Goal: Task Accomplishment & Management: Manage account settings

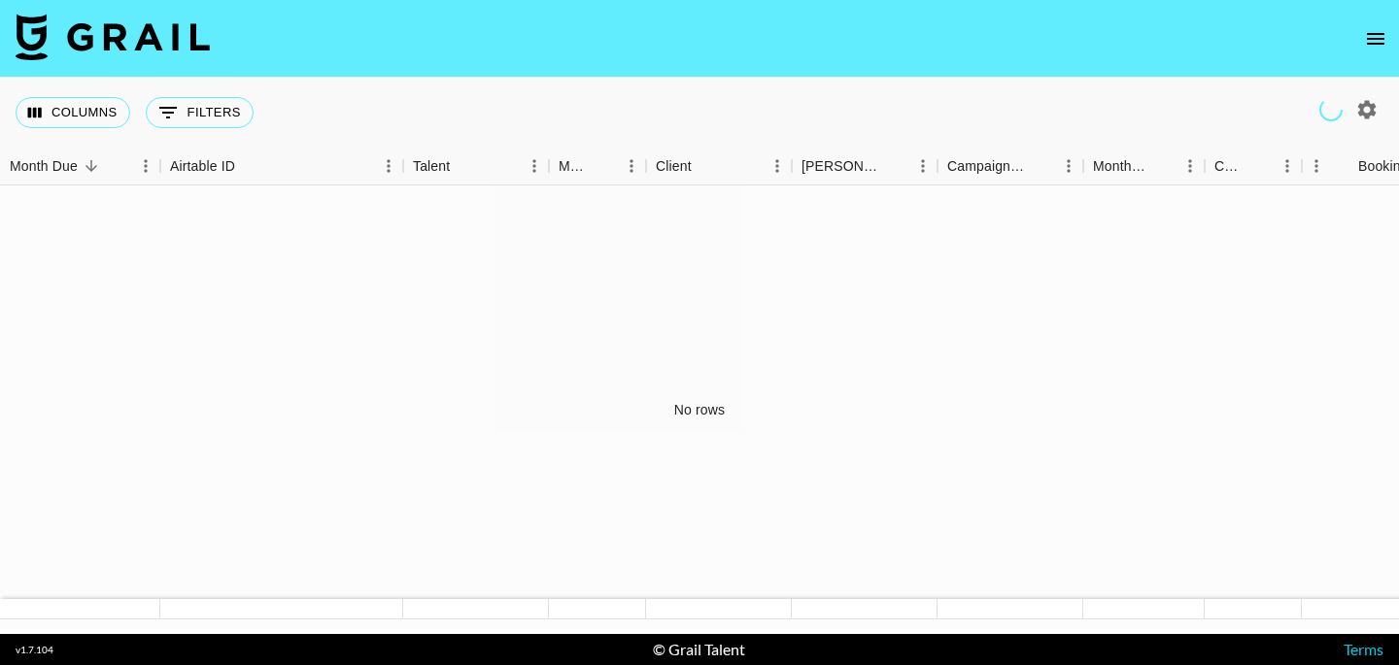
click at [1377, 41] on icon "open drawer" at bounding box center [1375, 38] width 23 height 23
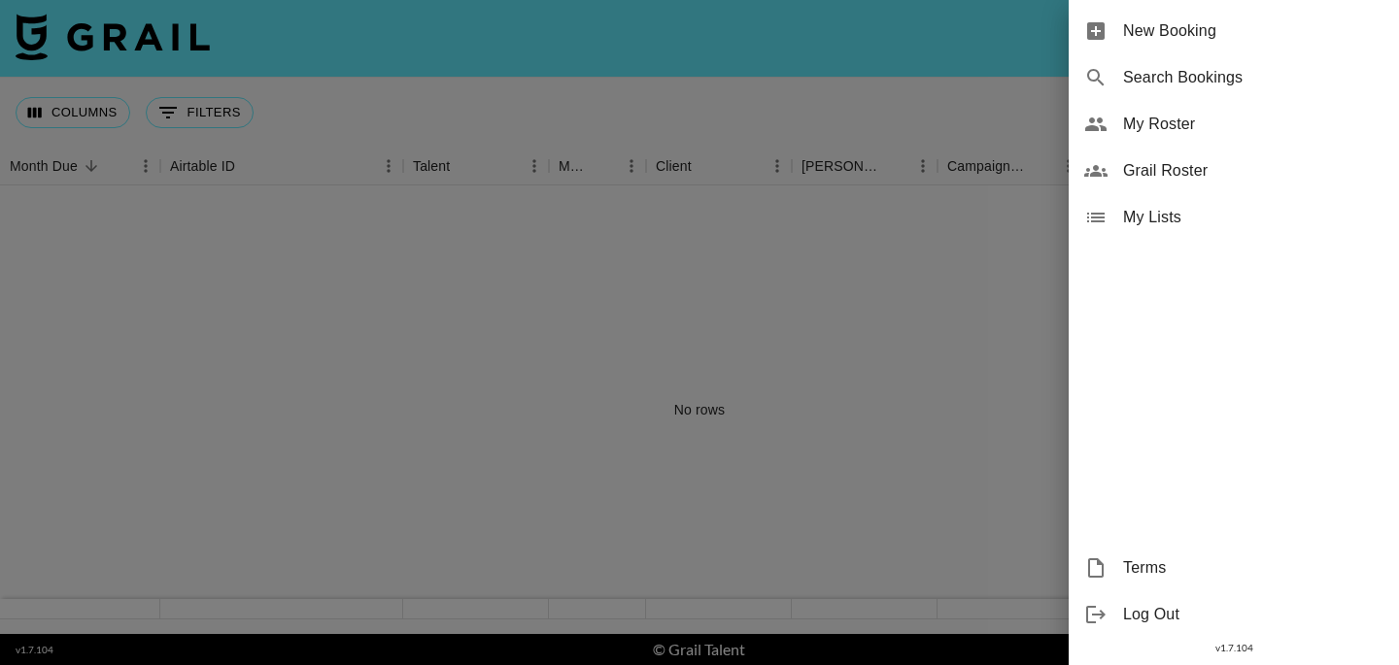
click at [1192, 119] on span "My Roster" at bounding box center [1253, 124] width 260 height 23
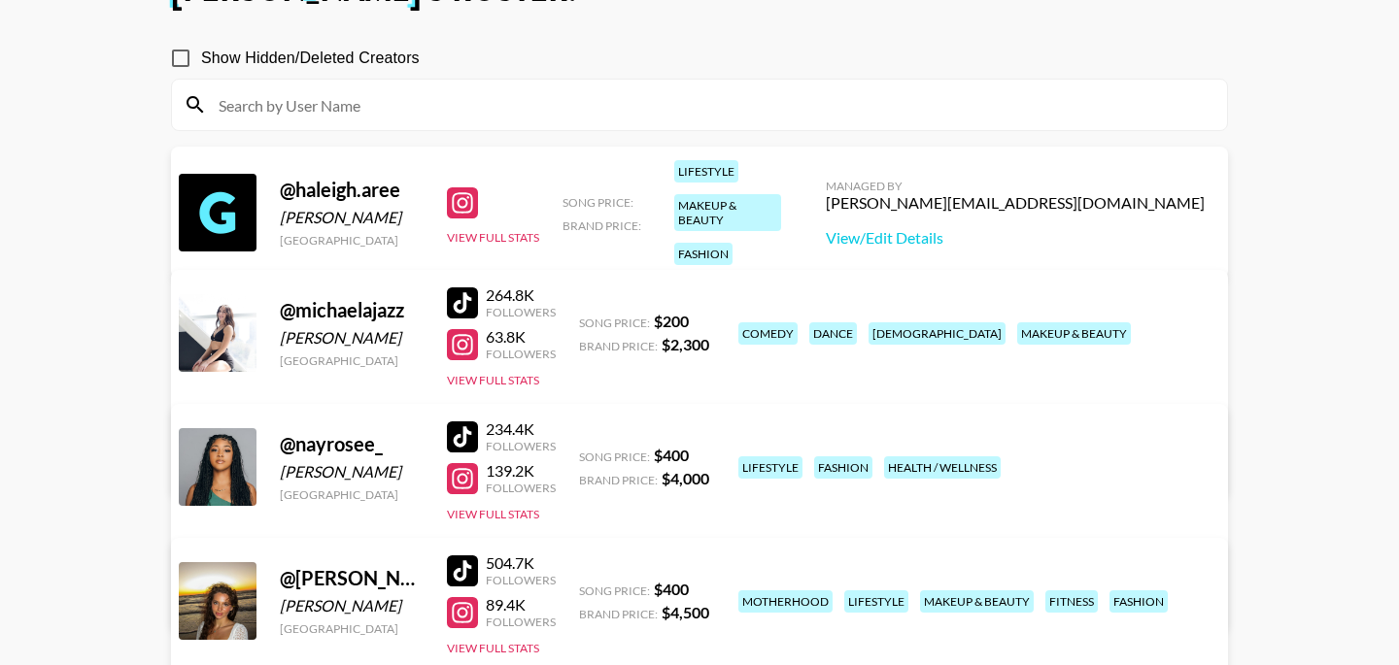
scroll to position [151, 0]
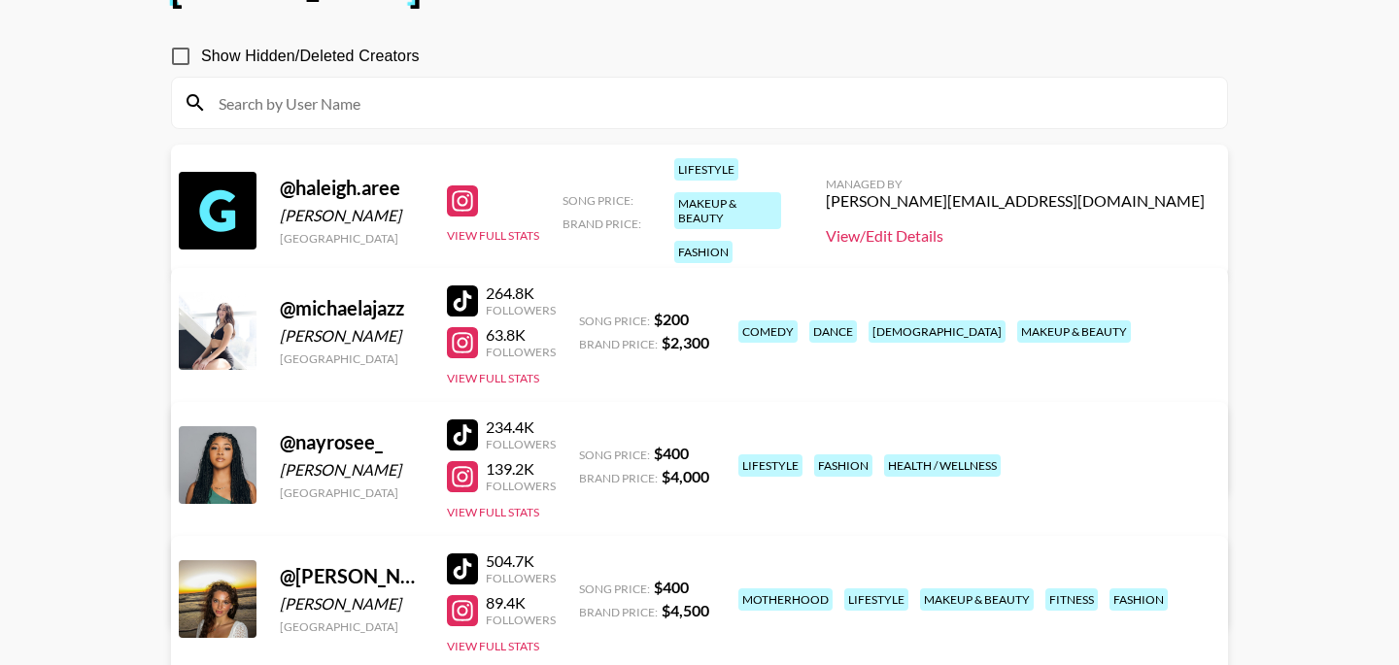
click at [1016, 228] on link "View/Edit Details" at bounding box center [1015, 235] width 379 height 19
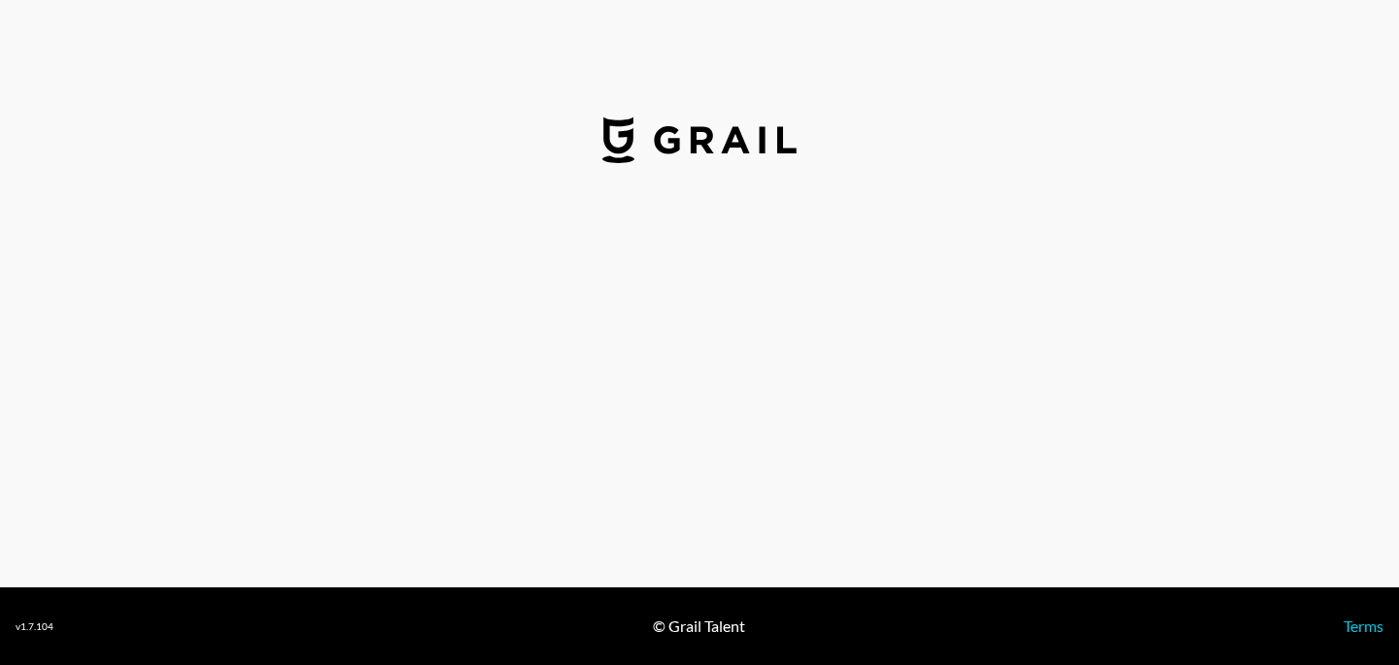
select select "USD"
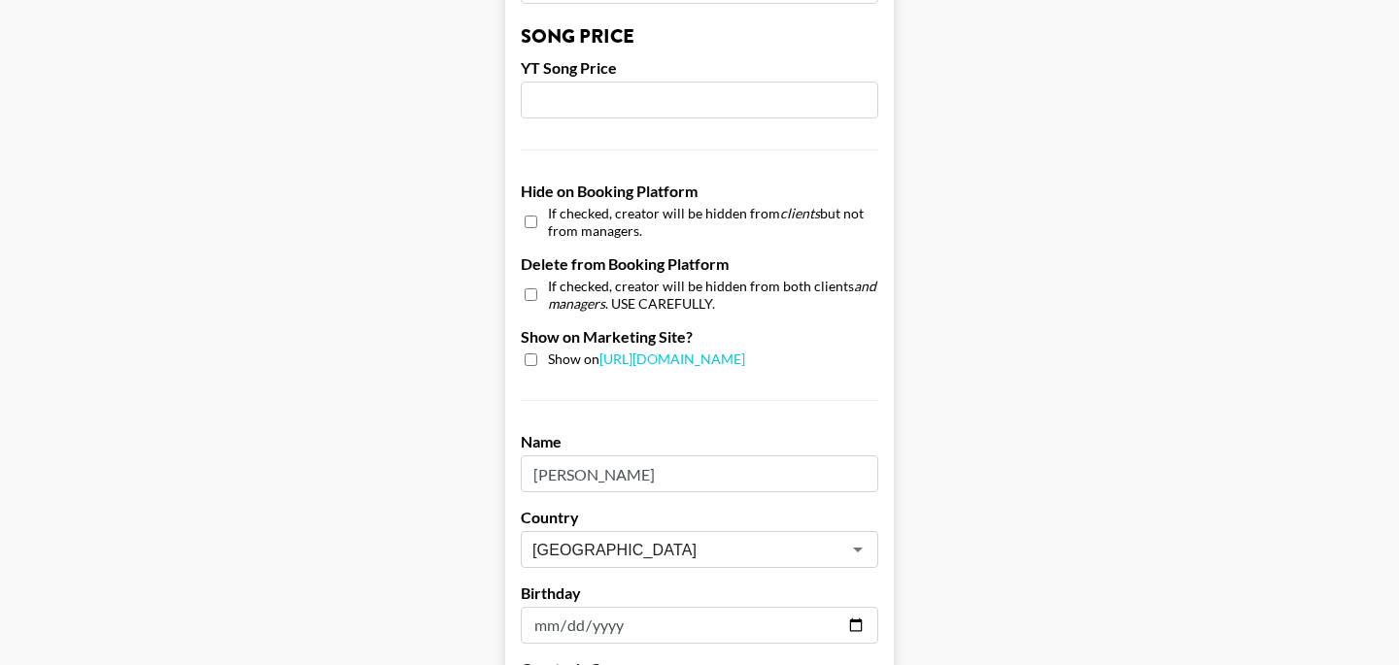
scroll to position [1715, 0]
click at [532, 356] on input "checkbox" at bounding box center [531, 362] width 13 height 13
checkbox input "true"
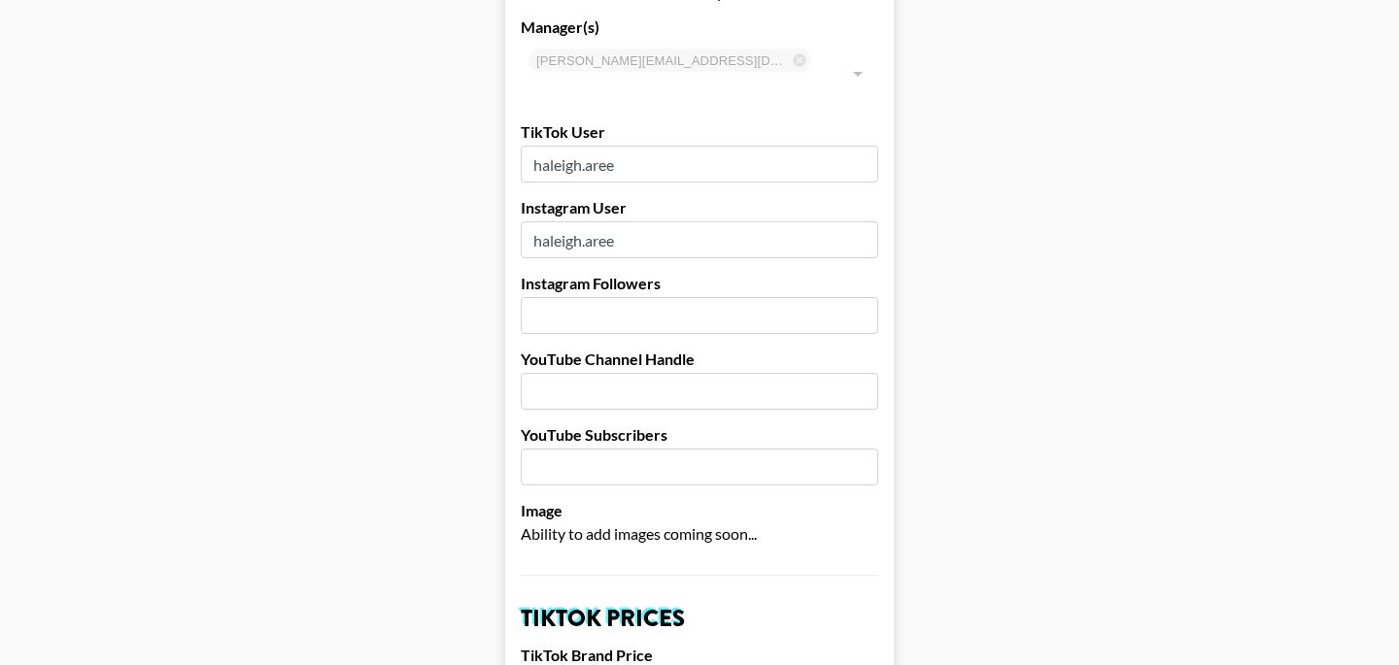
scroll to position [149, 0]
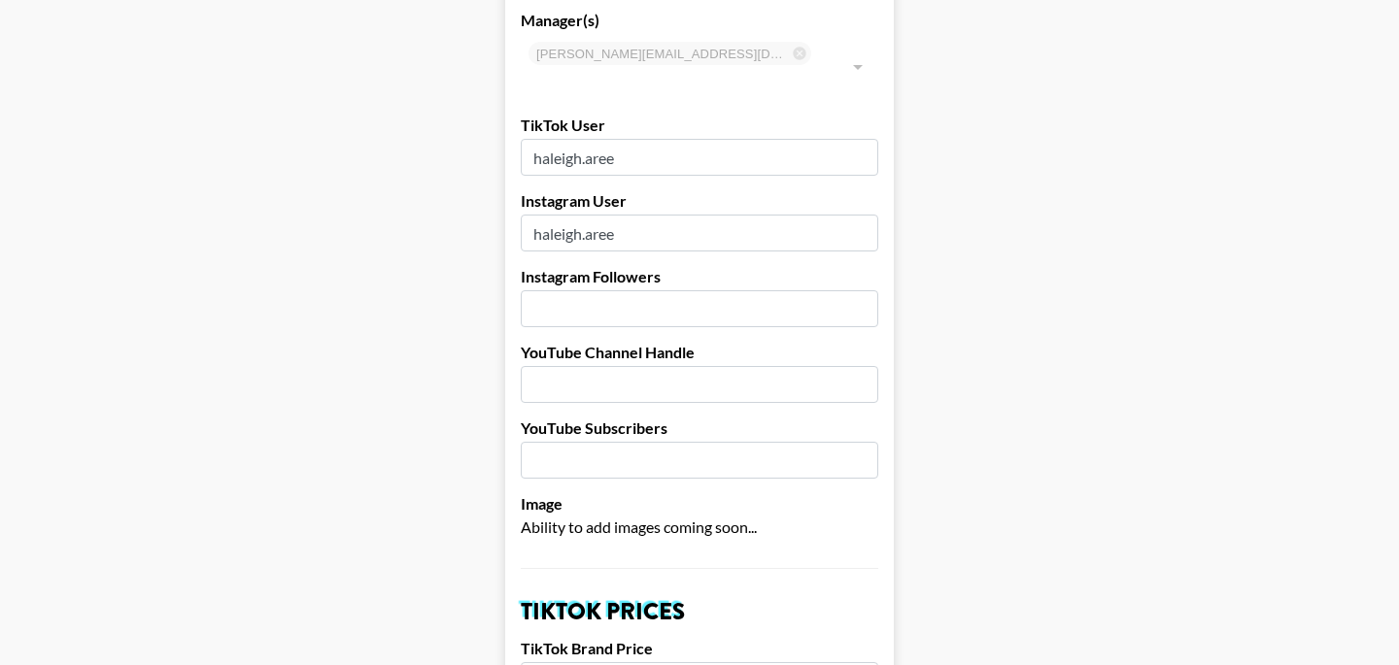
click at [660, 290] on input "number" at bounding box center [699, 308] width 357 height 37
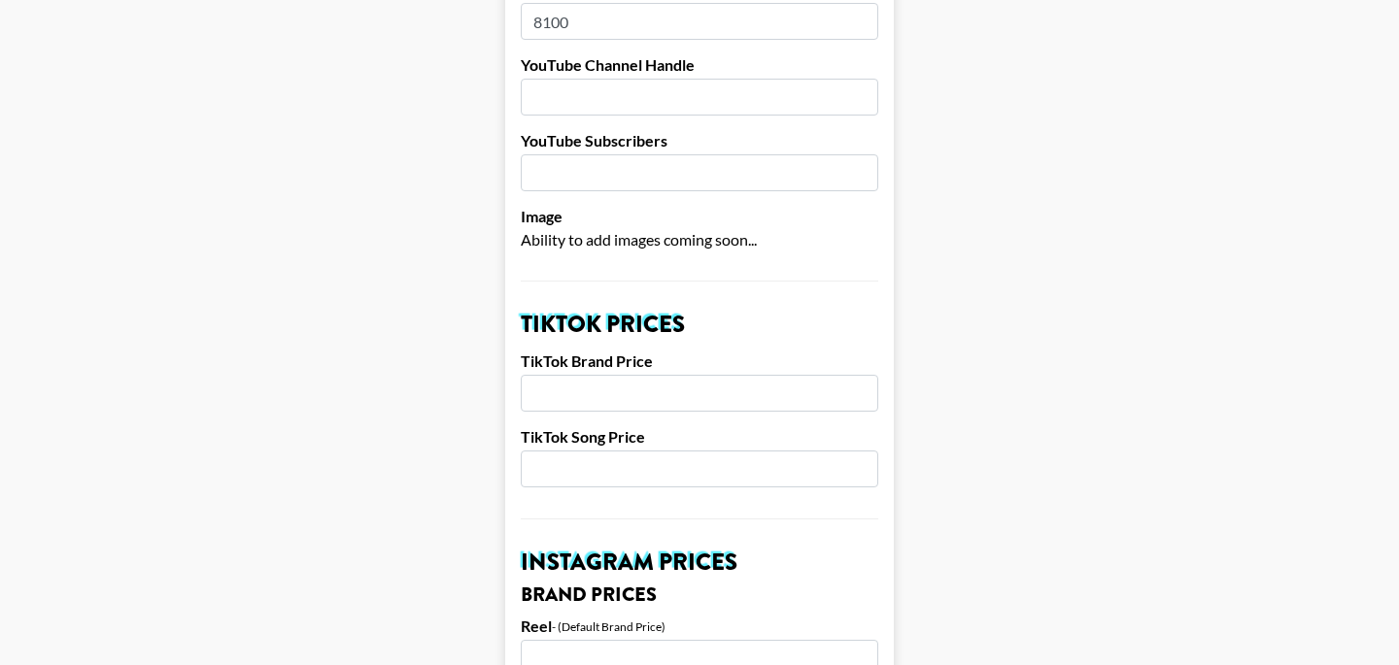
scroll to position [454, 0]
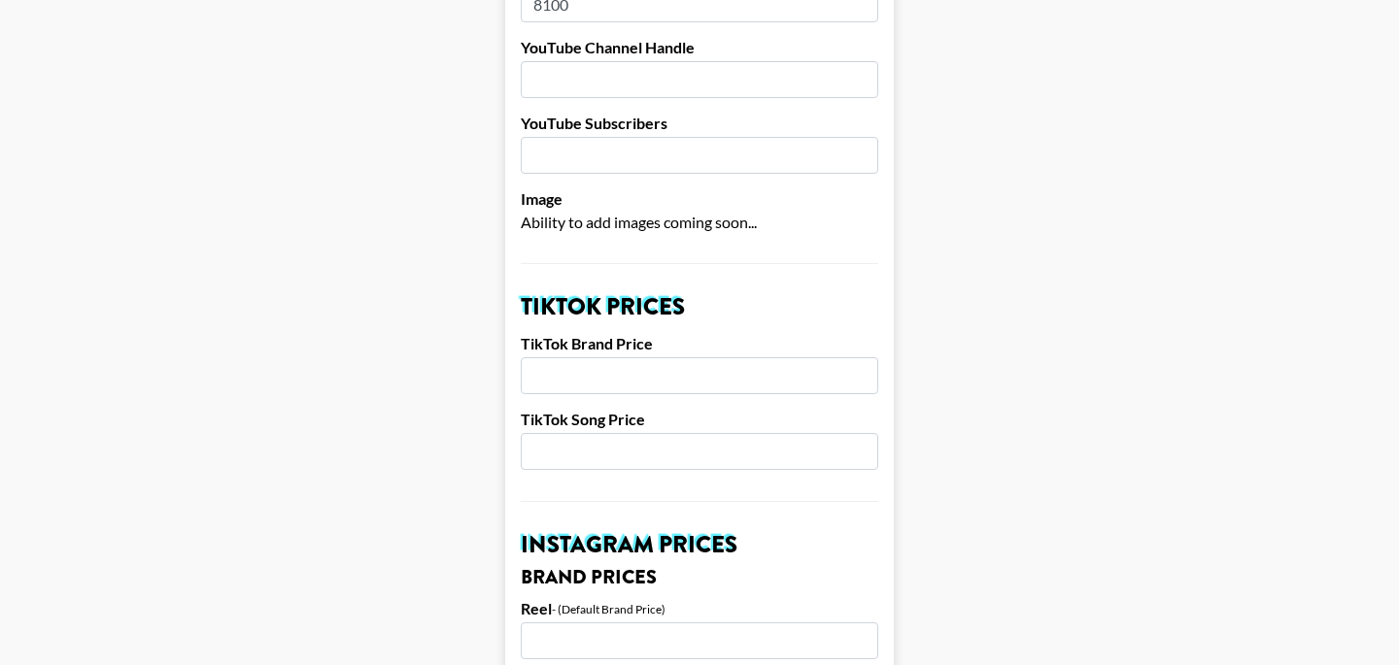
type input "8100"
click at [640, 357] on input "number" at bounding box center [699, 375] width 357 height 37
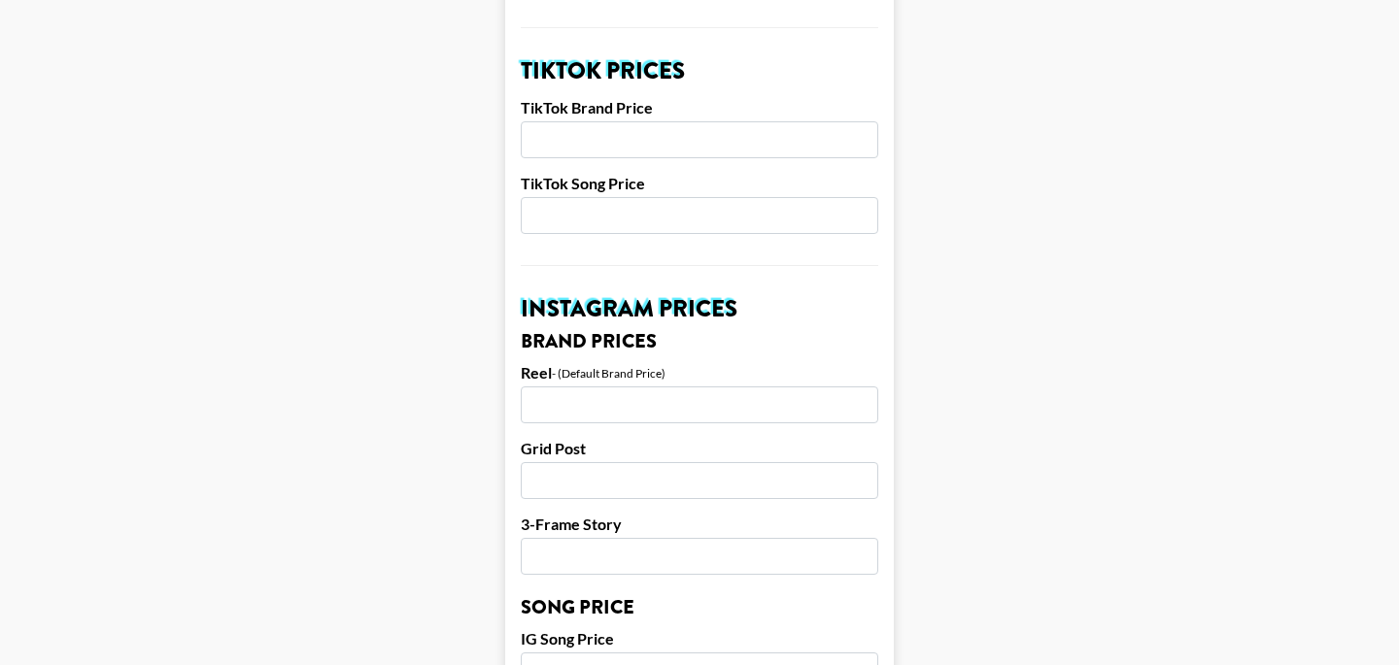
scroll to position [695, 0]
